Goal: Information Seeking & Learning: Learn about a topic

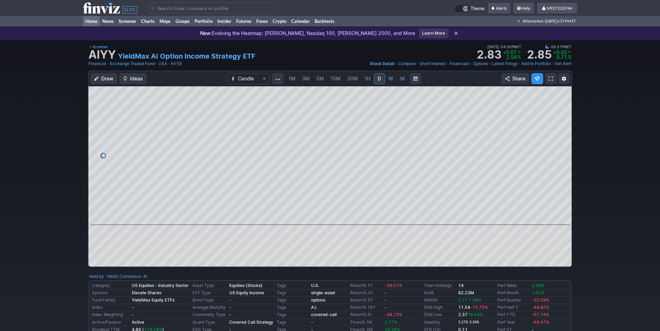
click at [88, 18] on link "Home" at bounding box center [91, 21] width 17 height 10
